Goal: Task Accomplishment & Management: Use online tool/utility

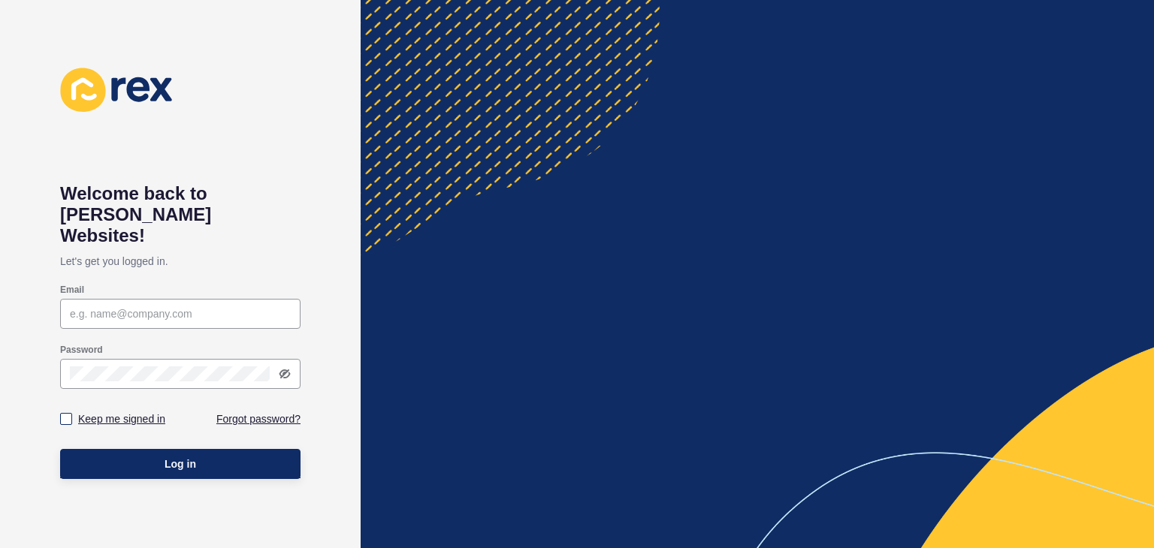
click at [105, 412] on label "Keep me signed in" at bounding box center [121, 419] width 87 height 15
click at [73, 415] on input "Keep me signed in" at bounding box center [68, 420] width 10 height 10
checkbox input "true"
click at [72, 306] on input "Email" at bounding box center [180, 313] width 221 height 15
paste input "[EMAIL_ADDRESS][PERSON_NAME][DOMAIN_NAME]"
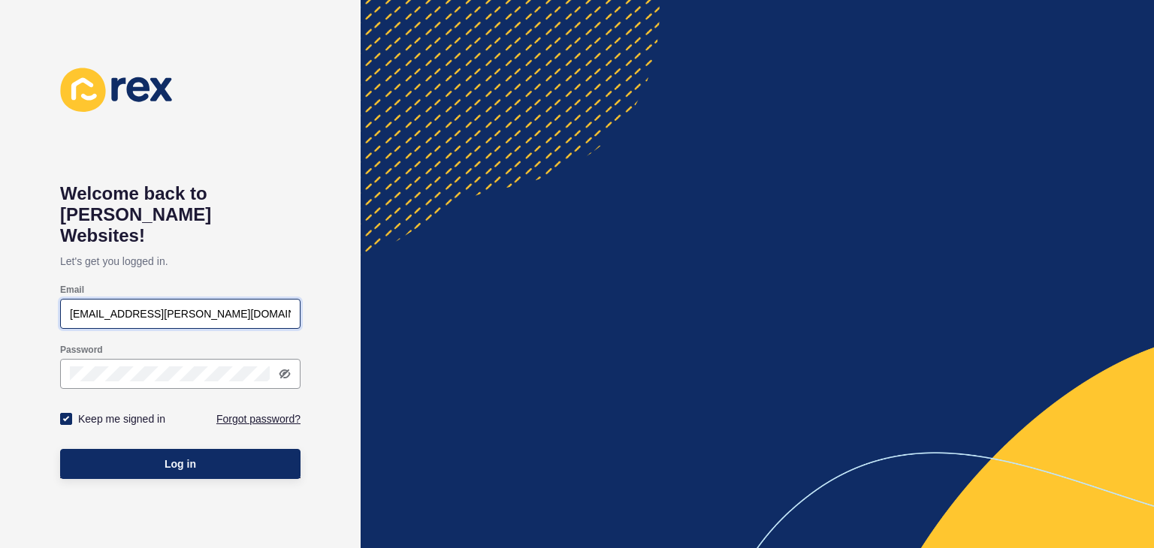
type input "[EMAIL_ADDRESS][PERSON_NAME][DOMAIN_NAME]"
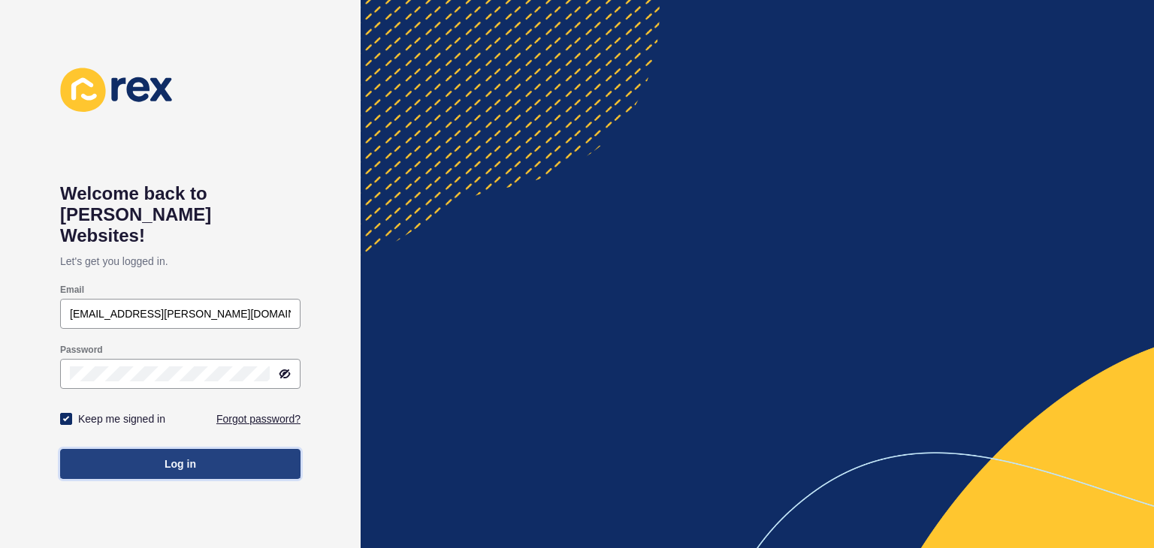
click at [173, 456] on button "Log in" at bounding box center [180, 464] width 240 height 30
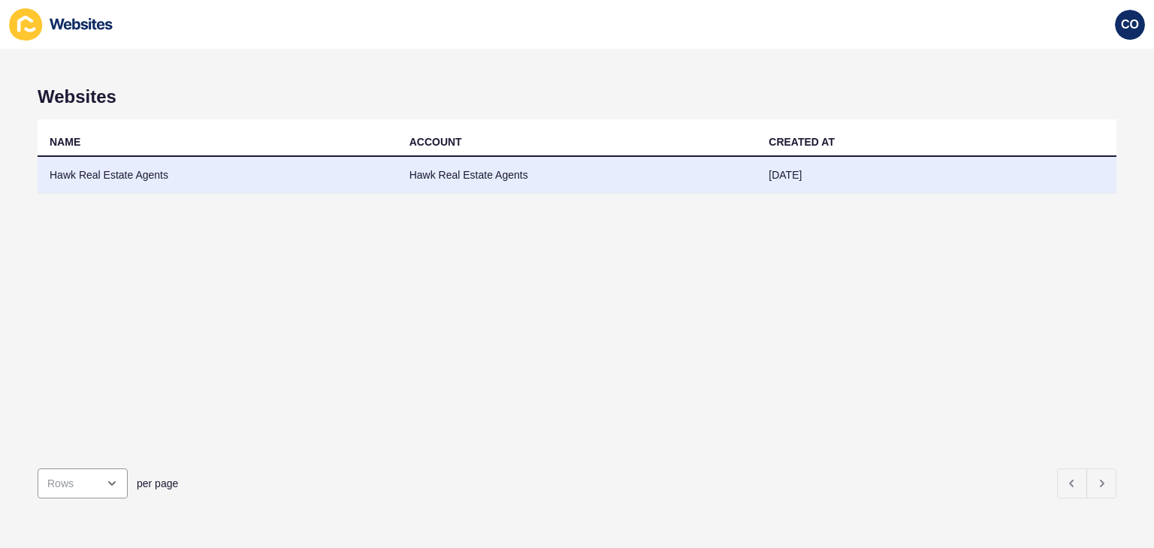
click at [127, 168] on td "Hawk Real Estate Agents" at bounding box center [218, 175] width 360 height 37
